Goal: Navigation & Orientation: Understand site structure

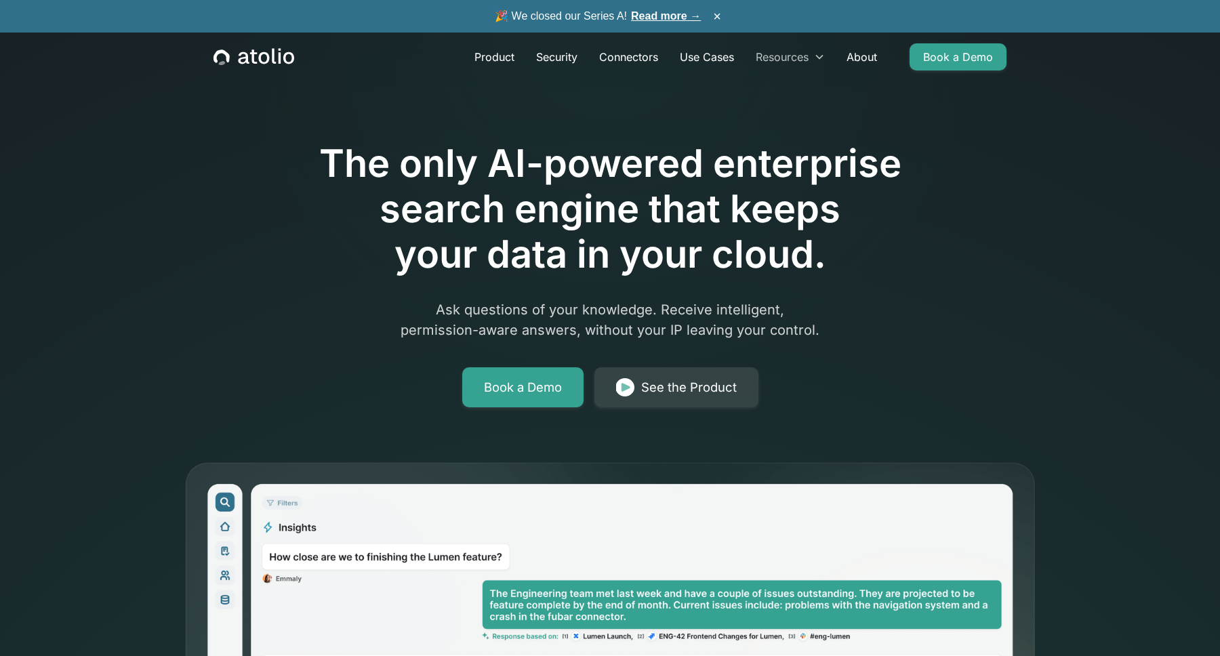
click at [798, 55] on div "Resources" at bounding box center [782, 57] width 53 height 16
click at [827, 60] on div "Resources" at bounding box center [790, 56] width 91 height 27
click at [813, 59] on div "Resources" at bounding box center [790, 56] width 91 height 27
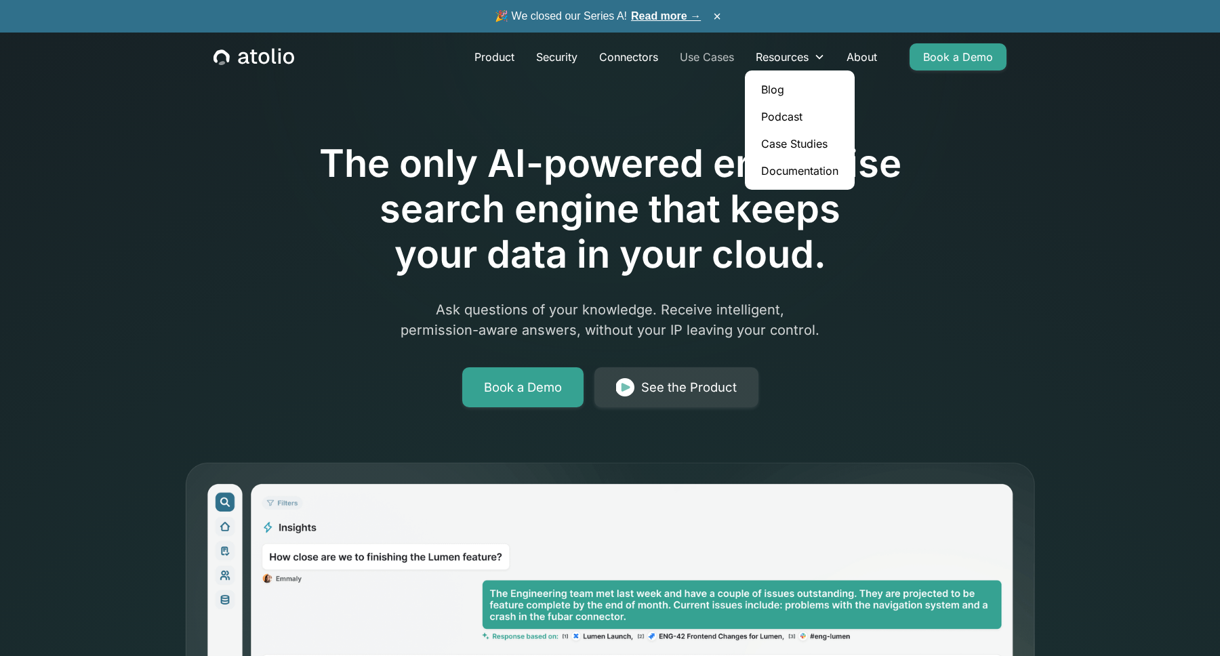
click at [699, 61] on link "Use Cases" at bounding box center [707, 56] width 76 height 27
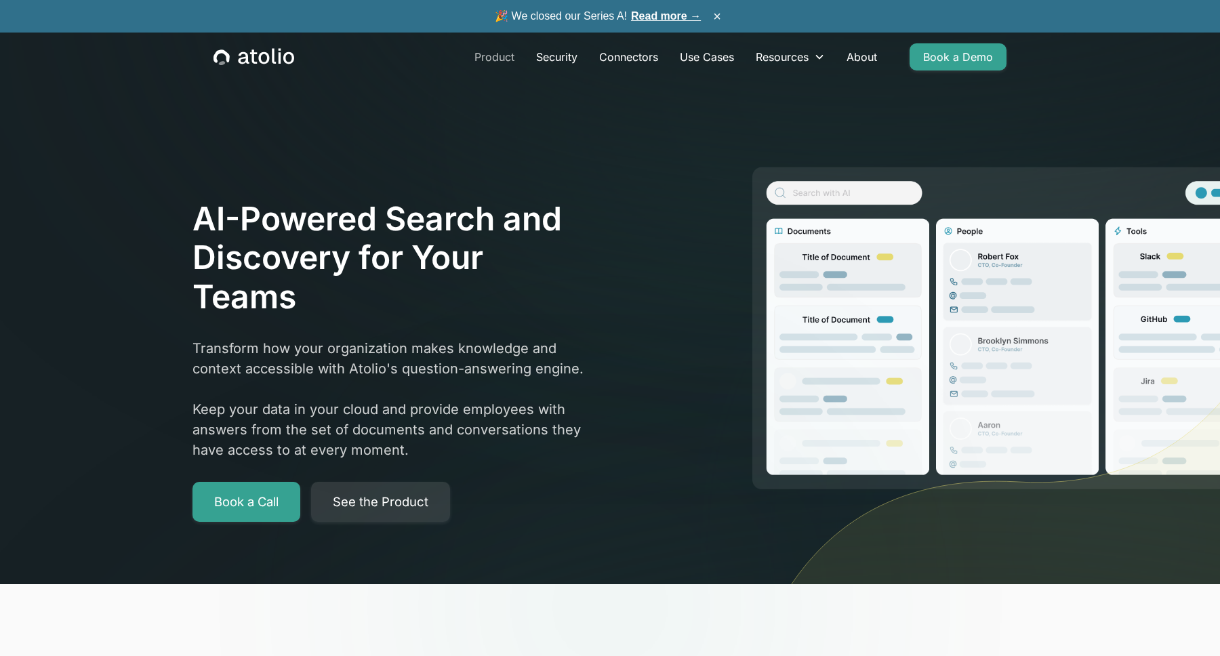
click at [485, 58] on link "Product" at bounding box center [494, 56] width 62 height 27
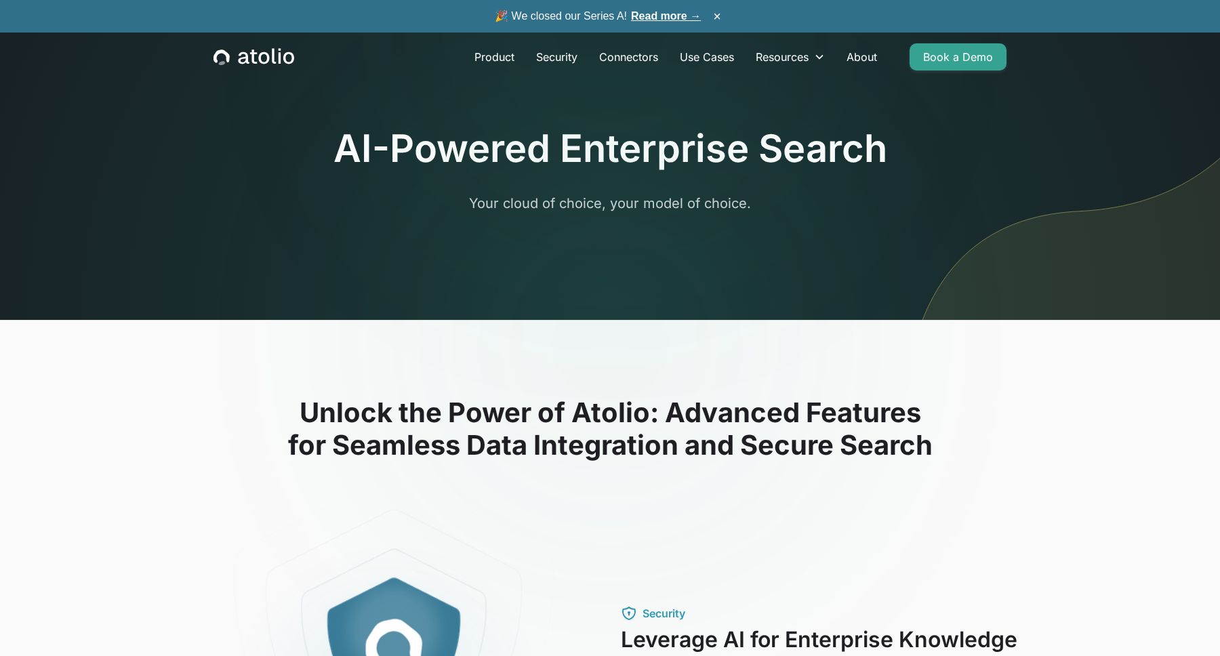
click at [261, 61] on icon "home" at bounding box center [263, 58] width 11 height 12
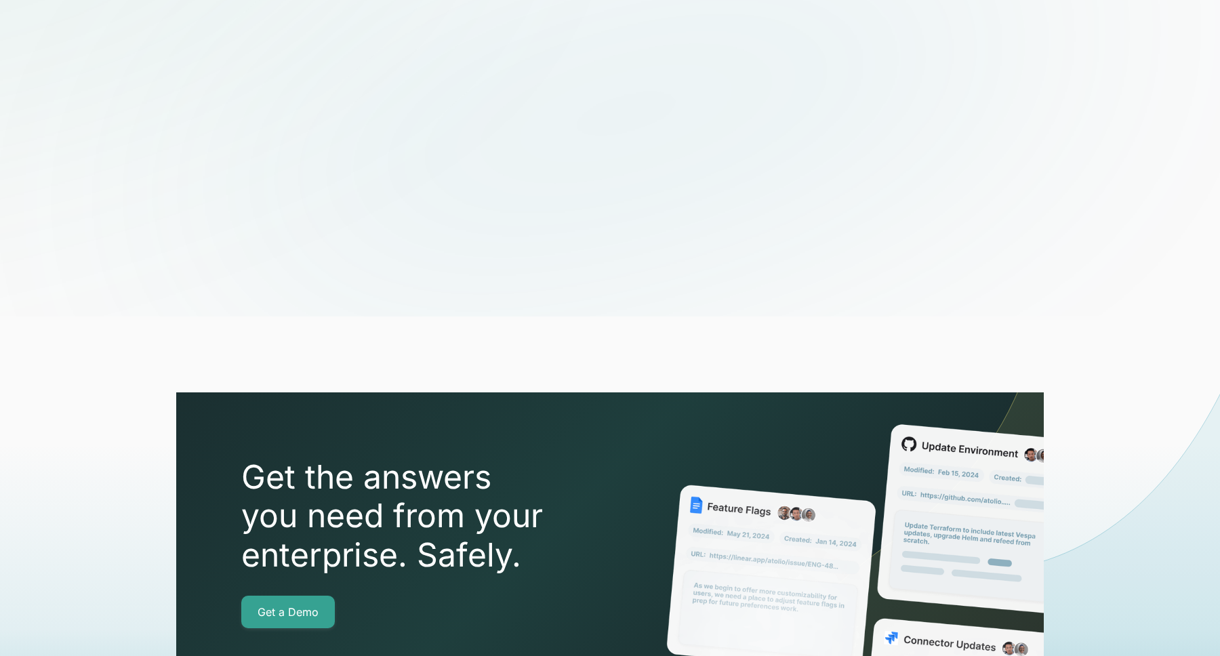
scroll to position [4734, 0]
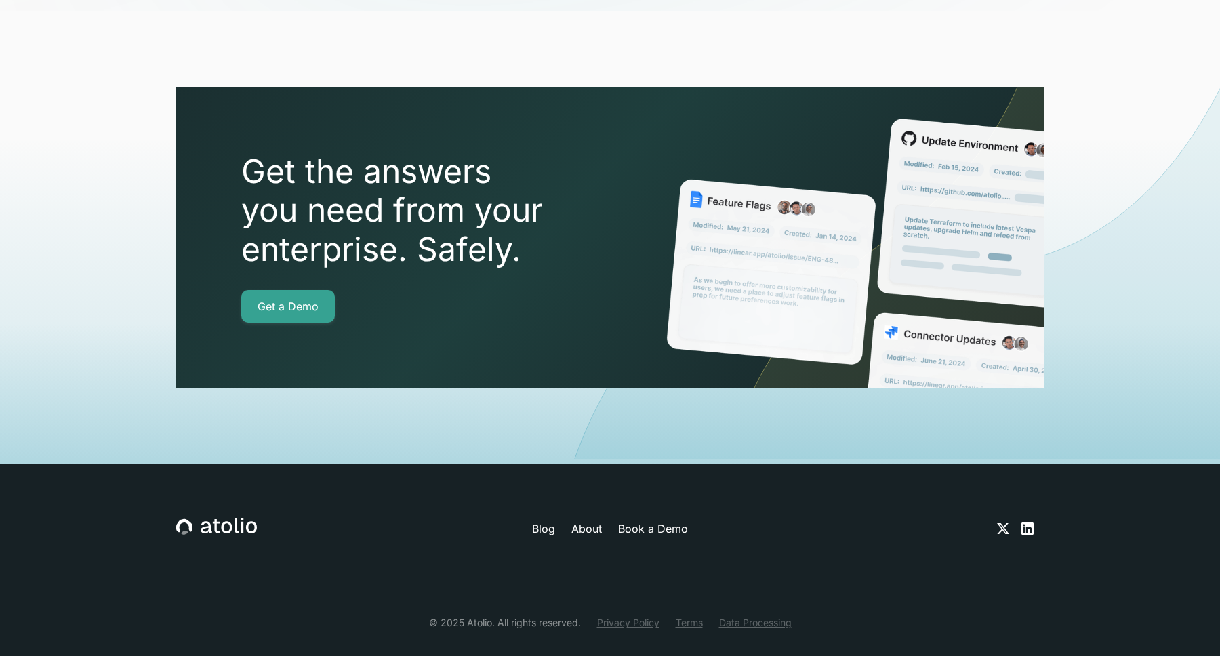
click at [581, 520] on link "About" at bounding box center [586, 528] width 30 height 16
